Goal: Find specific page/section: Find specific page/section

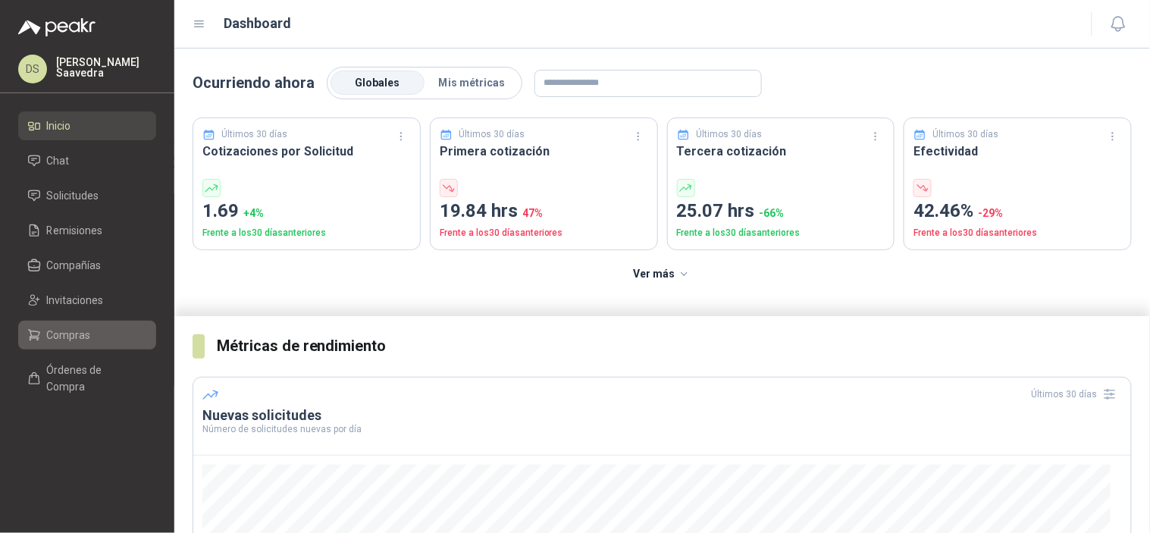
click at [111, 330] on li "Compras" at bounding box center [87, 335] width 120 height 17
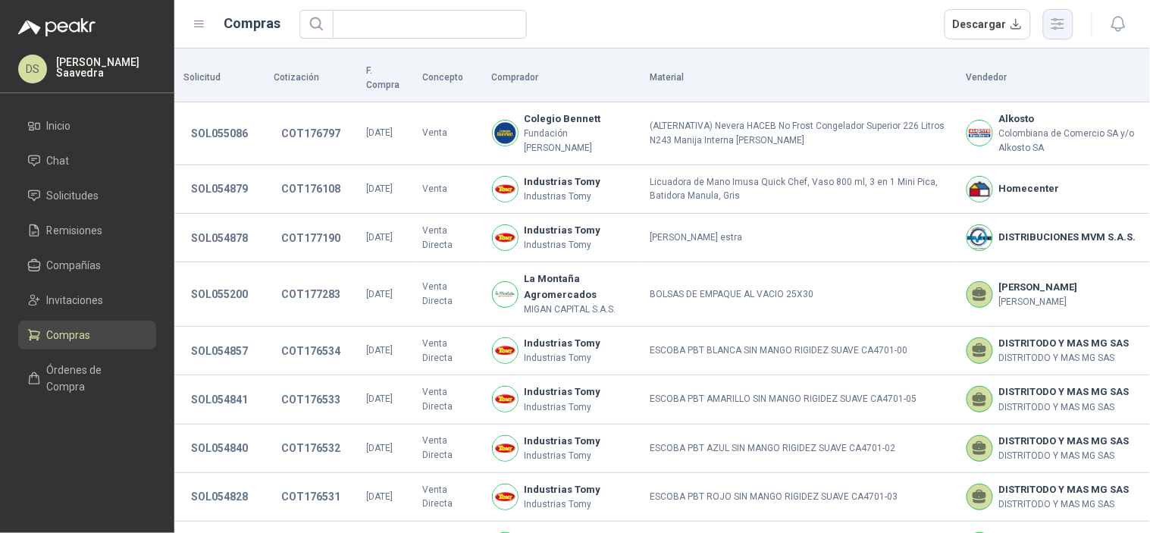
click at [1058, 30] on icon "button" at bounding box center [1057, 23] width 17 height 17
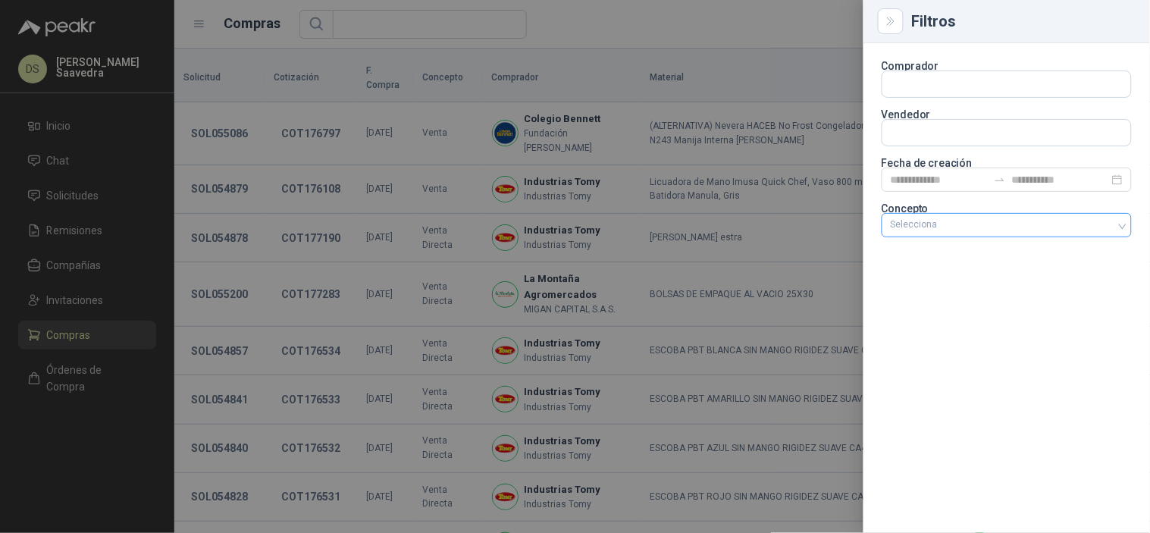
click at [925, 217] on div "Selecciona" at bounding box center [1006, 225] width 250 height 24
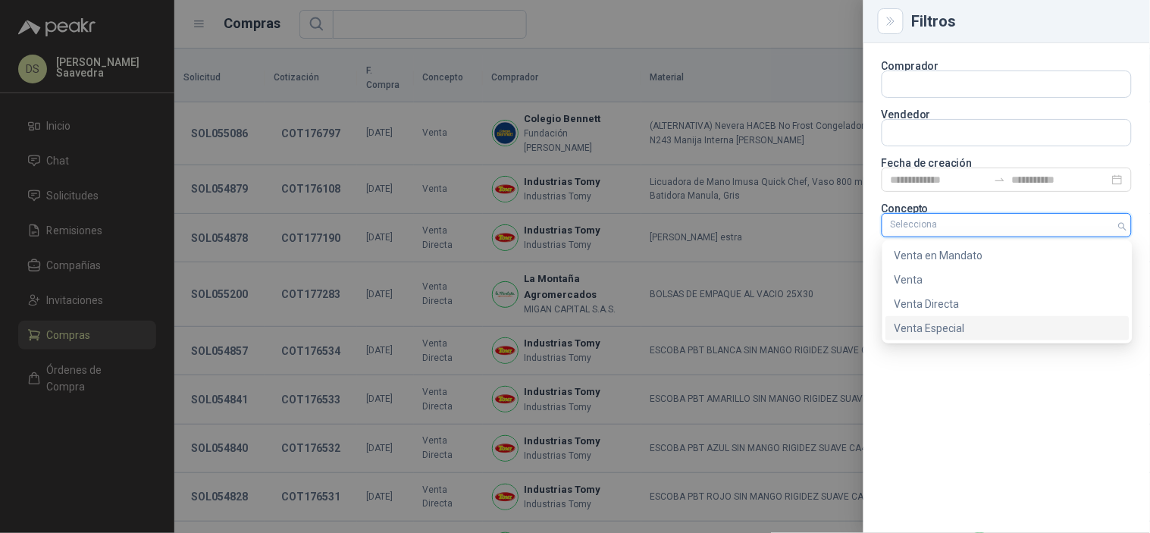
click at [918, 319] on div "Venta Especial" at bounding box center [1007, 328] width 244 height 24
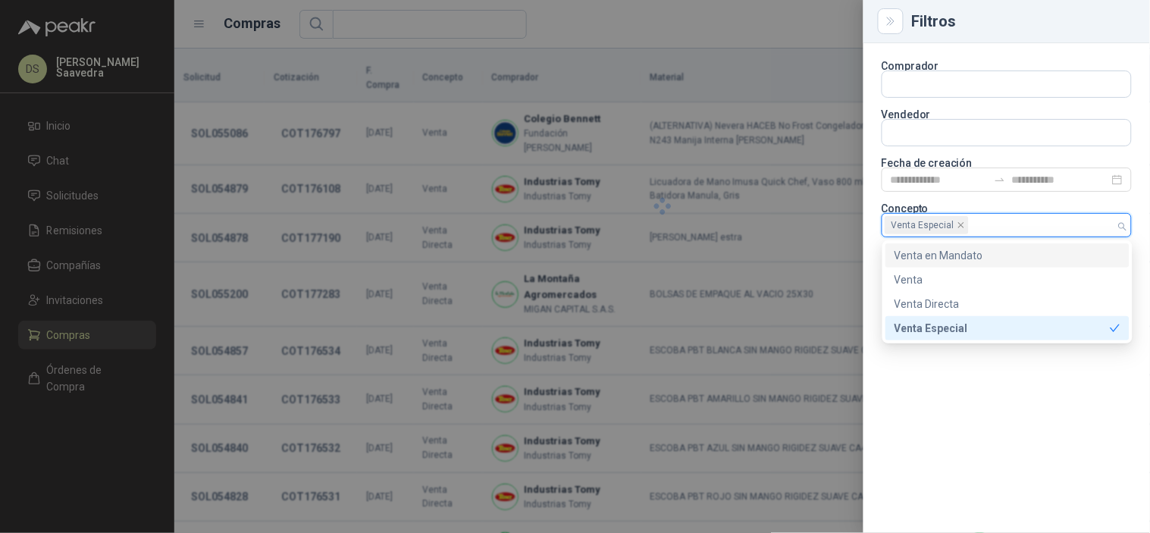
click at [928, 165] on p "Fecha de creación" at bounding box center [1006, 162] width 250 height 9
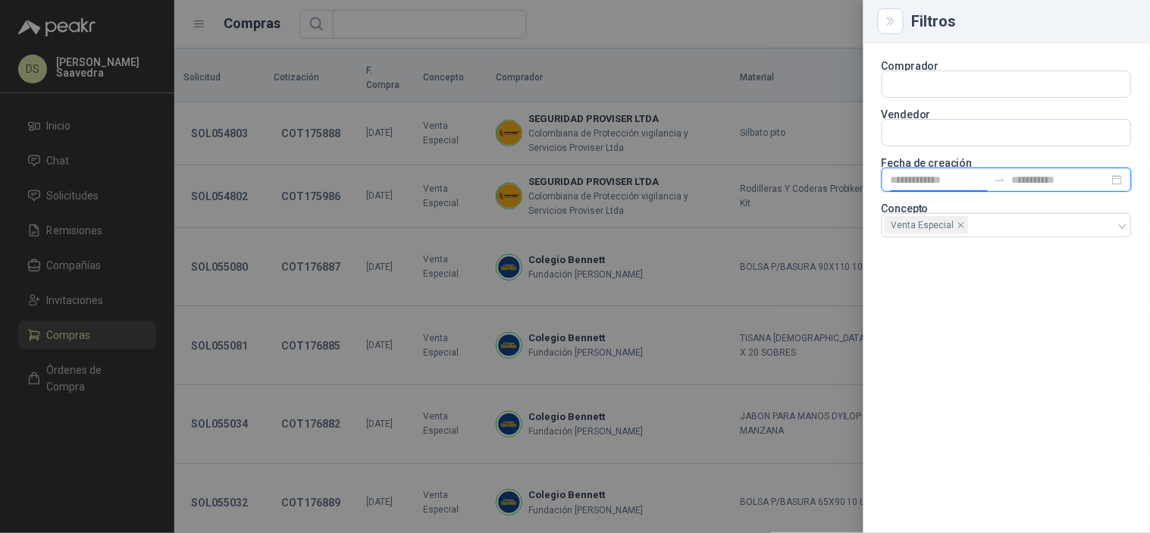
click at [928, 172] on input at bounding box center [938, 179] width 97 height 17
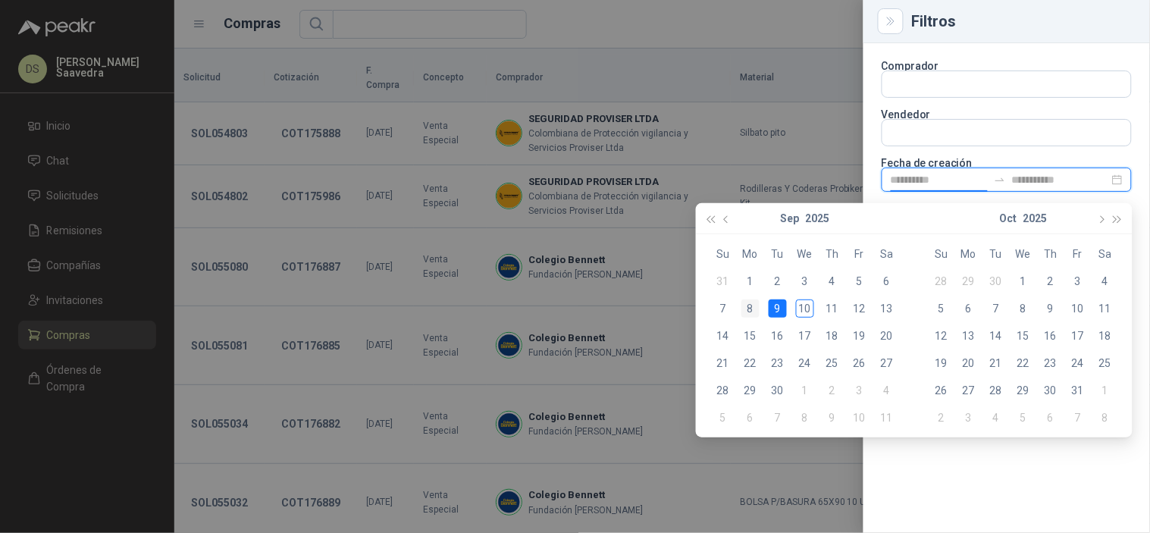
type input "**********"
click at [756, 303] on div "8" at bounding box center [750, 308] width 18 height 18
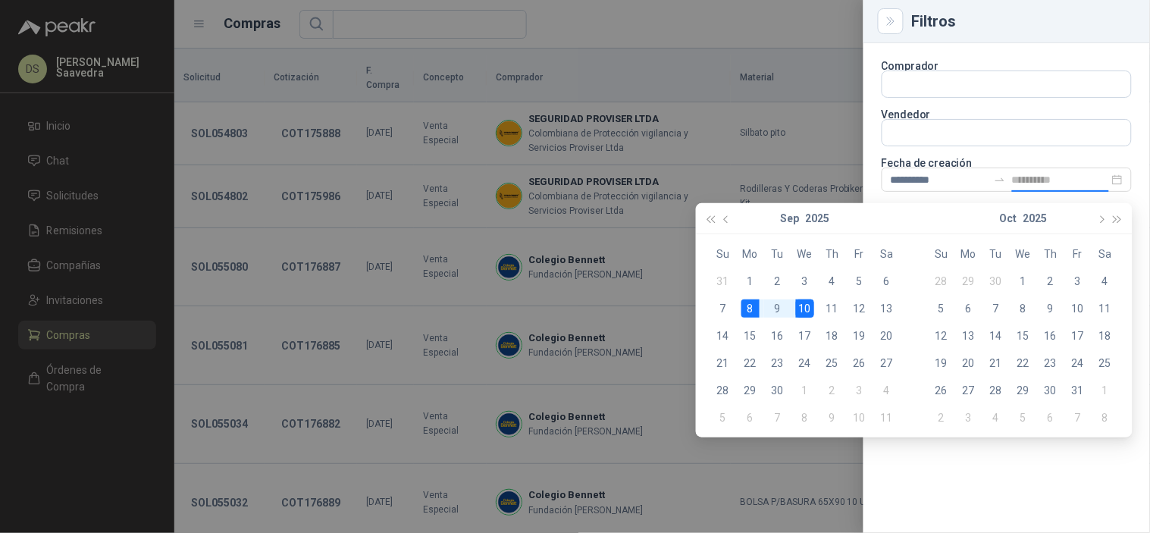
click at [800, 305] on div "10" at bounding box center [805, 308] width 18 height 18
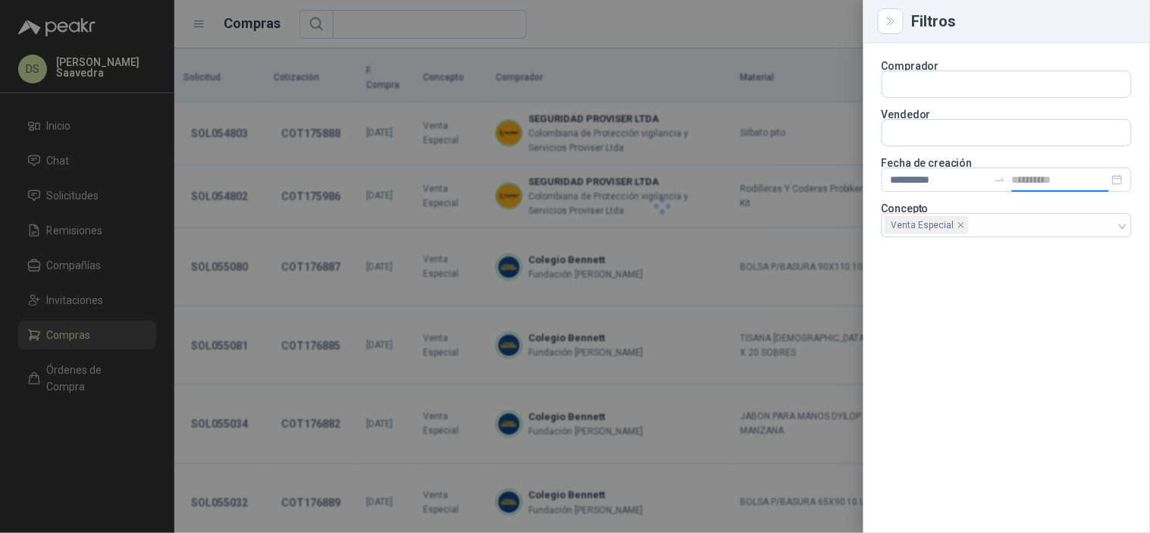
type input "**********"
click at [771, 39] on div at bounding box center [575, 266] width 1150 height 533
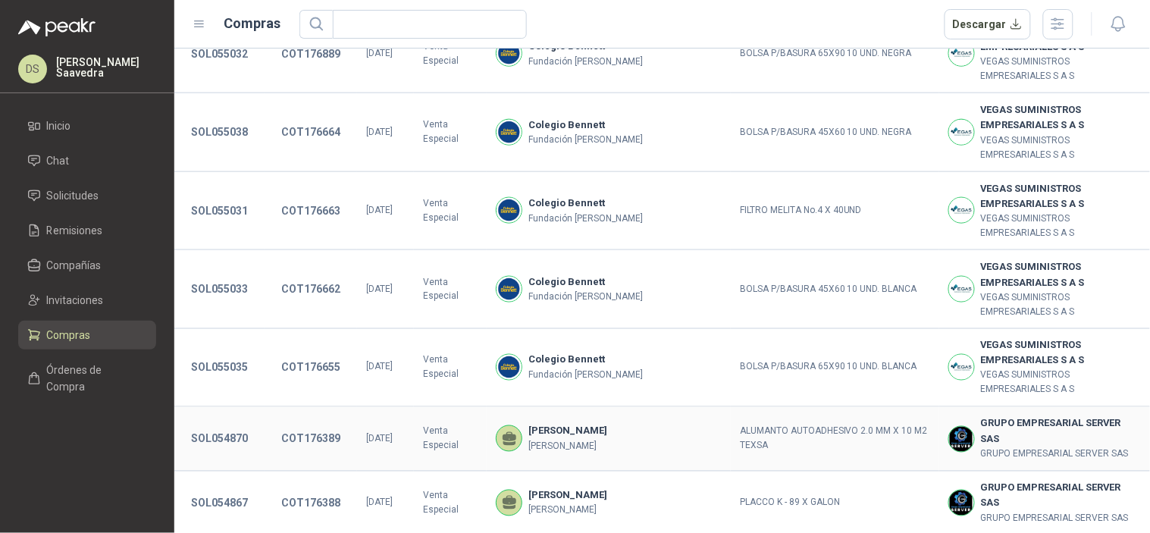
scroll to position [604, 0]
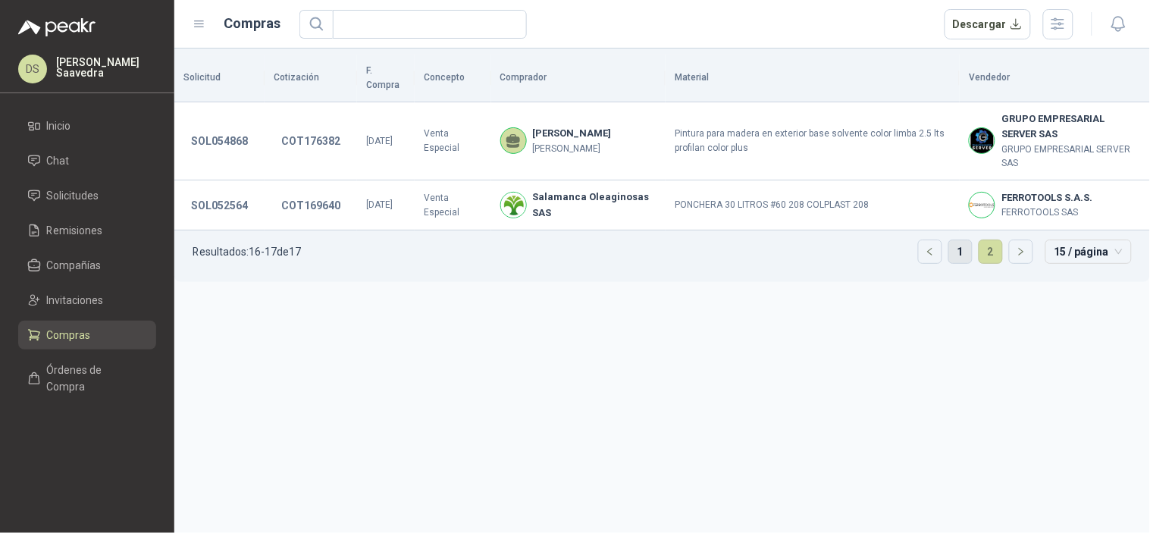
click at [963, 240] on link "1" at bounding box center [960, 251] width 23 height 23
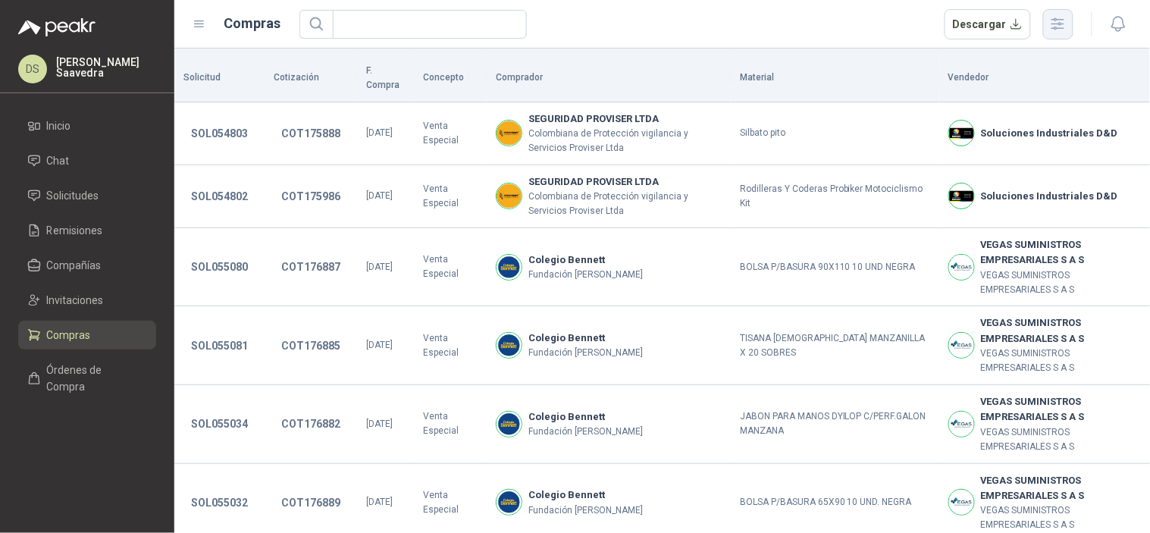
click at [1052, 35] on button "button" at bounding box center [1058, 24] width 30 height 30
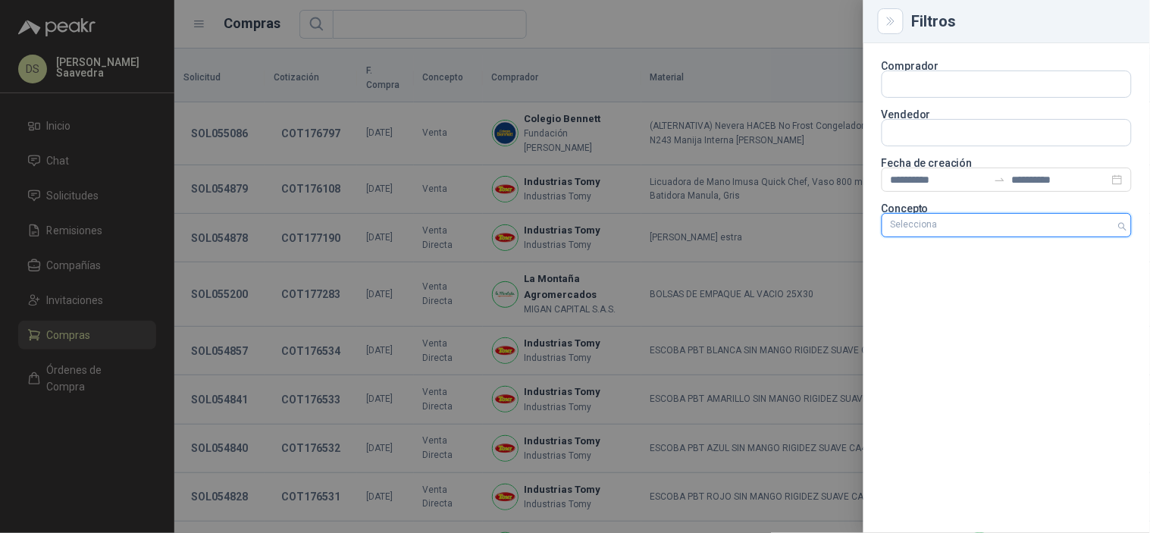
click at [1084, 230] on div at bounding box center [998, 225] width 228 height 11
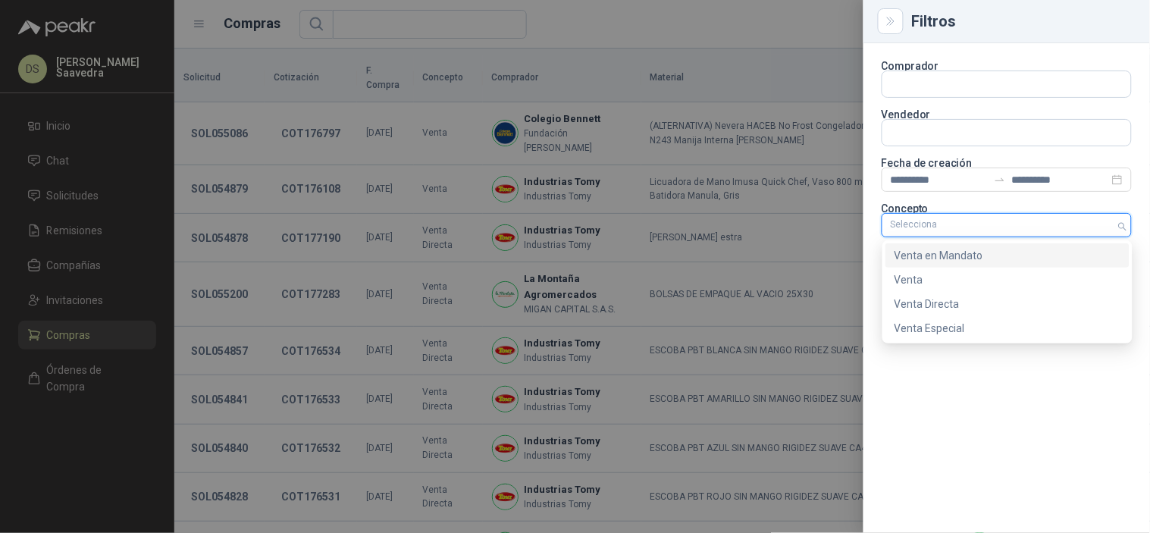
click at [987, 253] on div "Venta en Mandato" at bounding box center [1007, 255] width 226 height 17
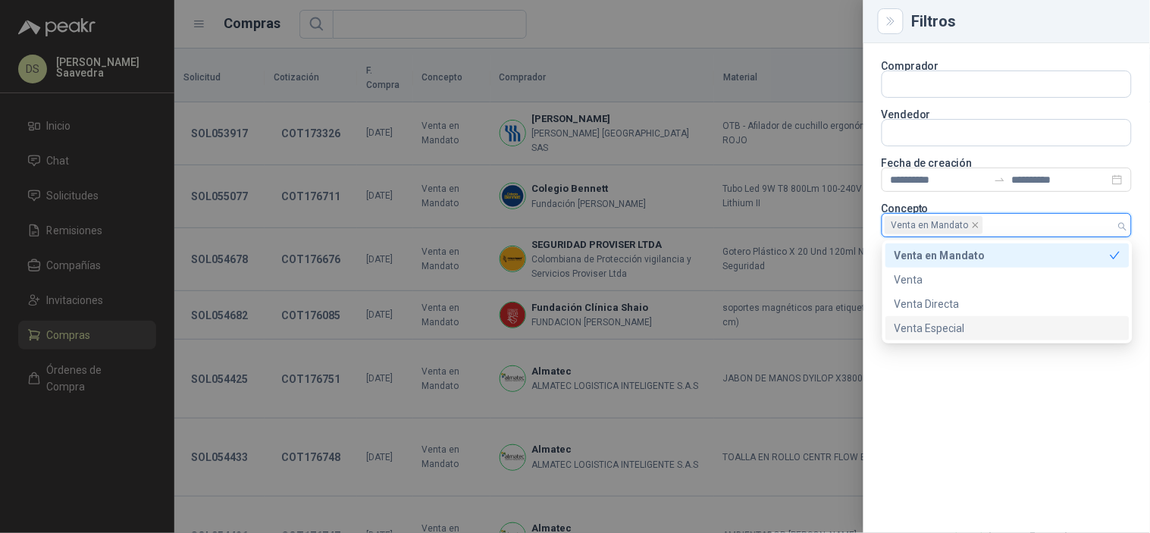
click at [695, 44] on div at bounding box center [575, 266] width 1150 height 533
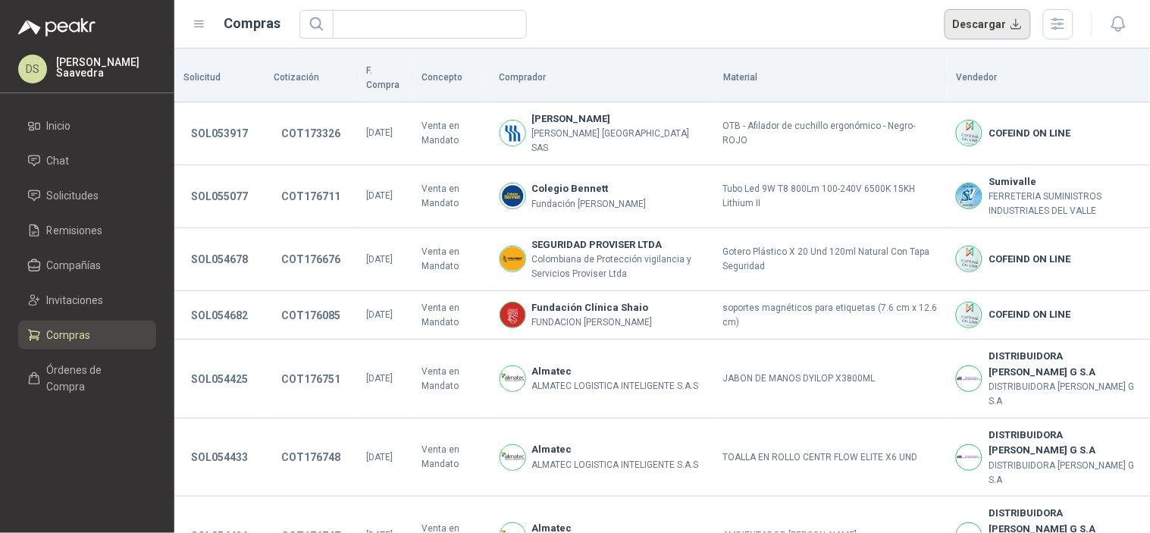
click at [993, 24] on button "Descargar" at bounding box center [987, 24] width 87 height 30
